Goal: Navigation & Orientation: Find specific page/section

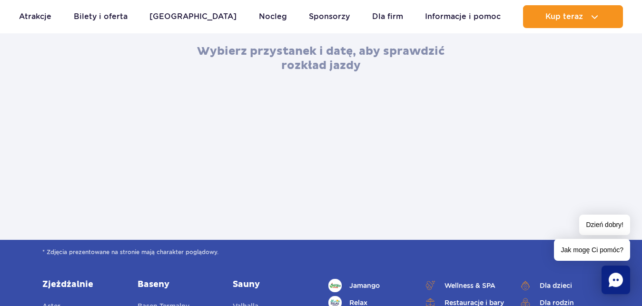
scroll to position [486, 0]
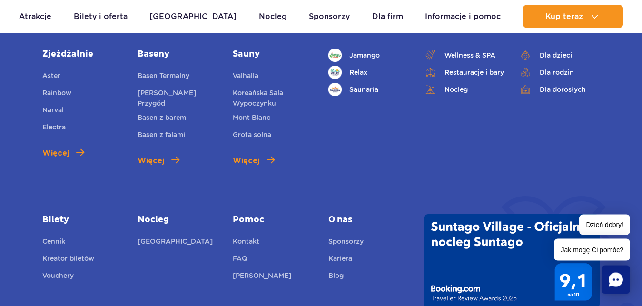
scroll to position [1311, 0]
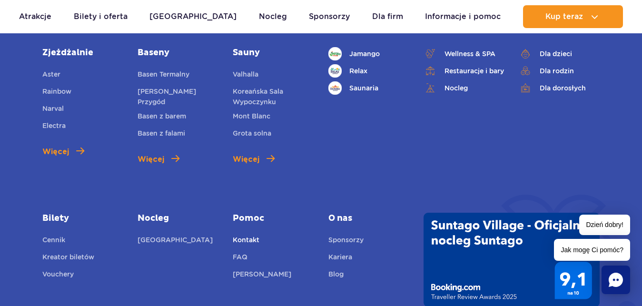
click at [252, 239] on link "Kontakt" at bounding box center [246, 241] width 27 height 13
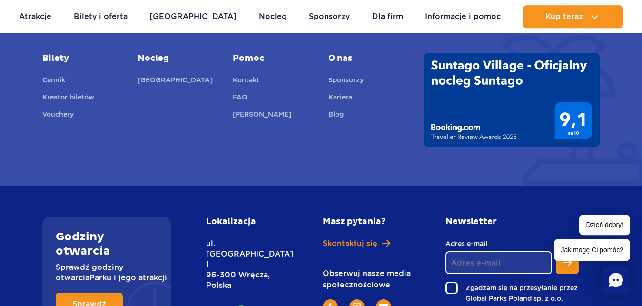
scroll to position [631, 0]
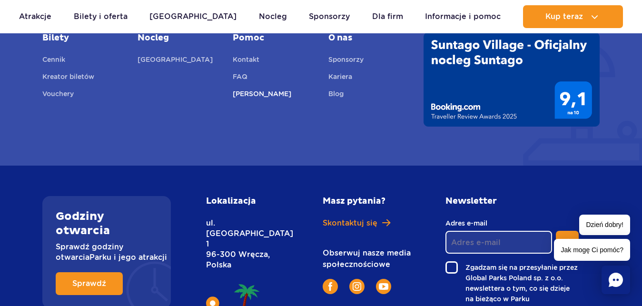
click at [251, 89] on link "[PERSON_NAME]" at bounding box center [262, 95] width 59 height 13
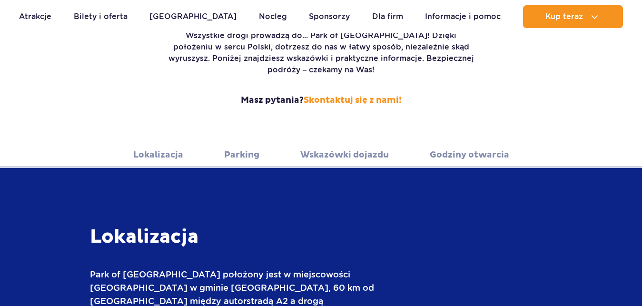
scroll to position [194, 0]
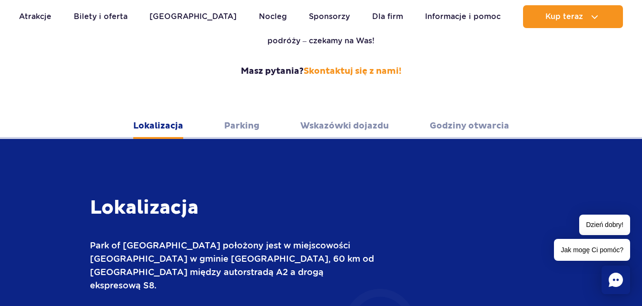
scroll to position [291, 0]
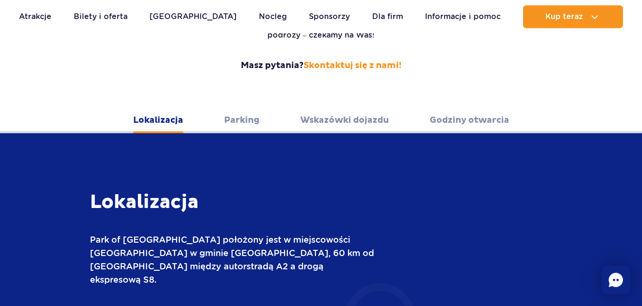
scroll to position [228, 0]
